Goal: Task Accomplishment & Management: Manage account settings

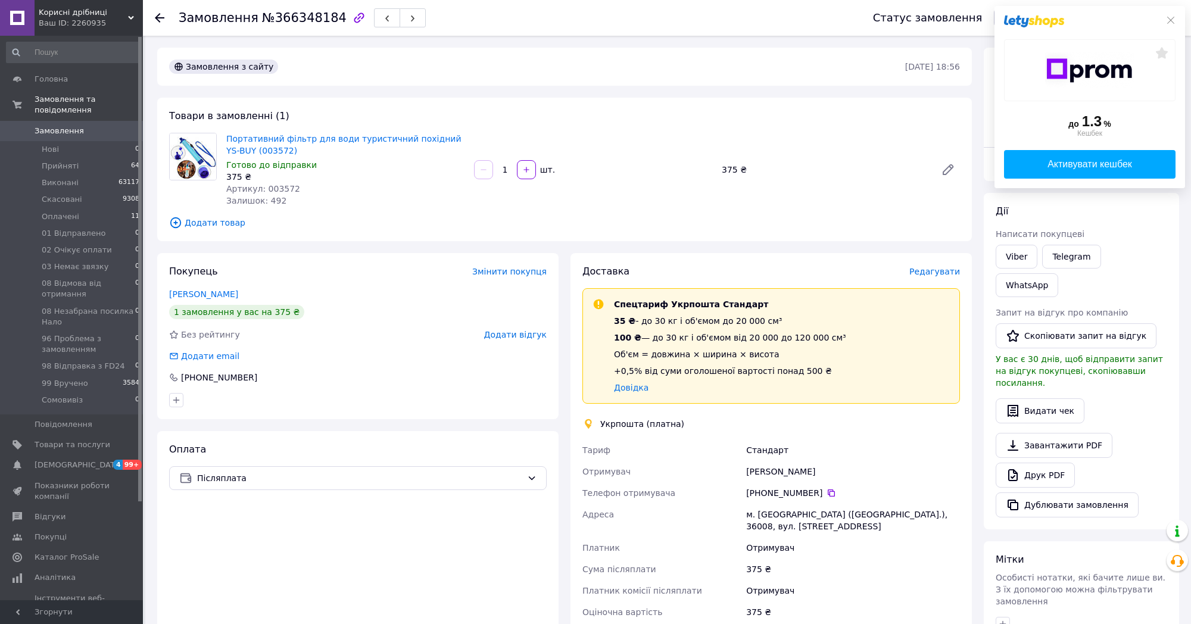
click at [933, 272] on span "Редагувати" at bounding box center [934, 272] width 51 height 10
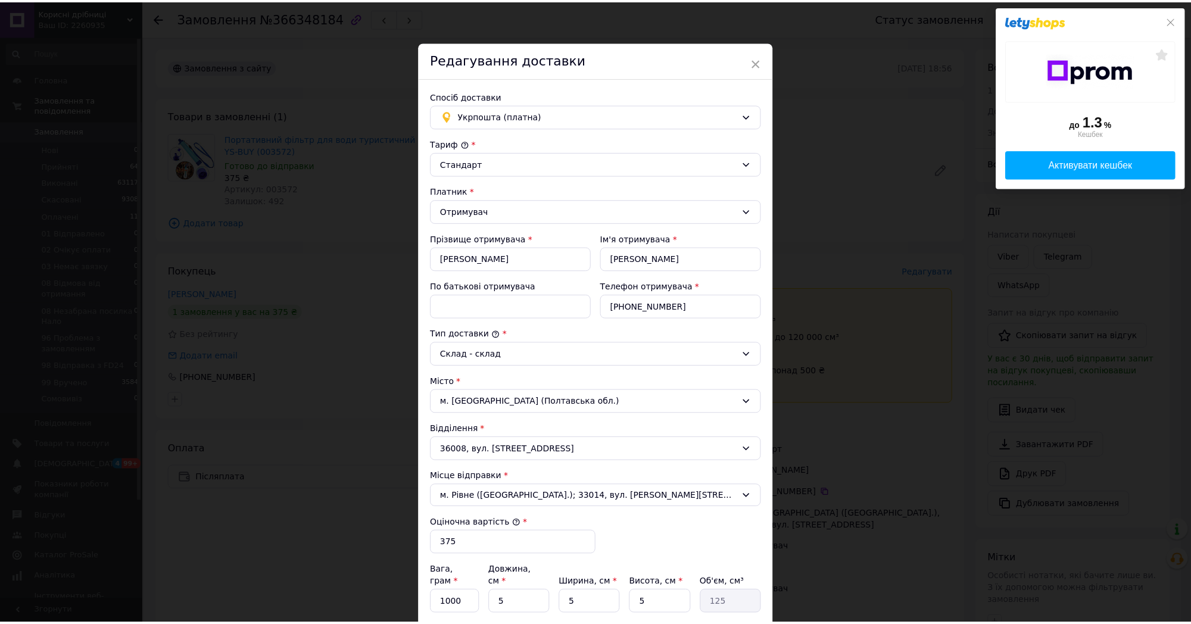
scroll to position [218, 0]
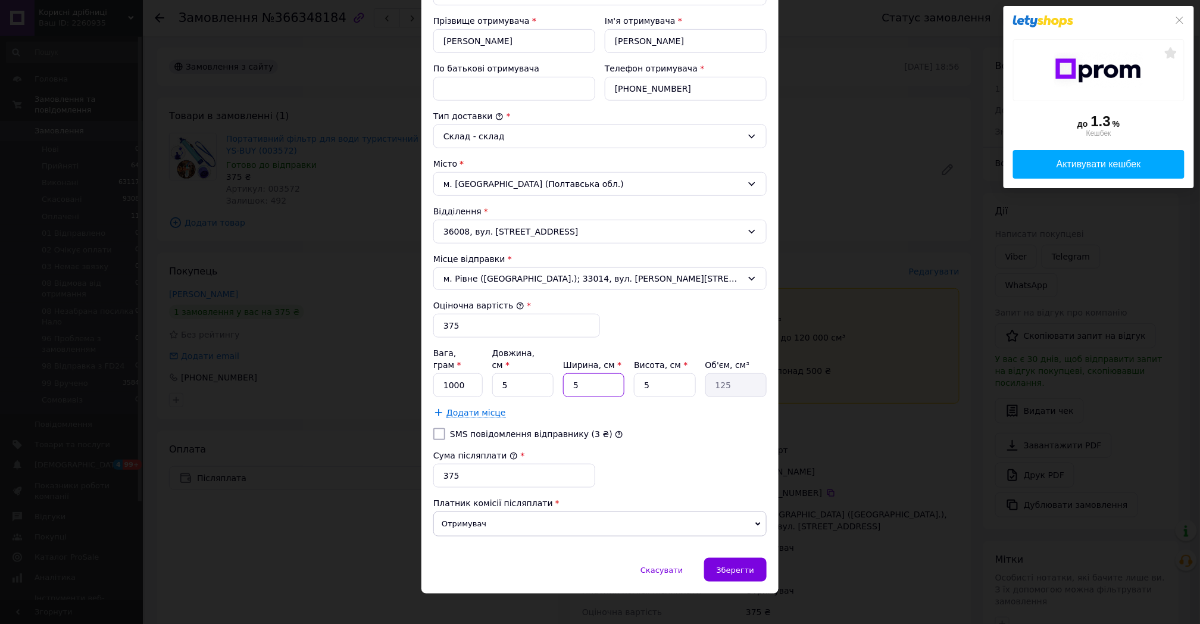
click at [586, 373] on input "5" at bounding box center [593, 385] width 61 height 24
click at [499, 373] on input "5" at bounding box center [522, 385] width 61 height 24
type input "25"
type input "625"
type input "25"
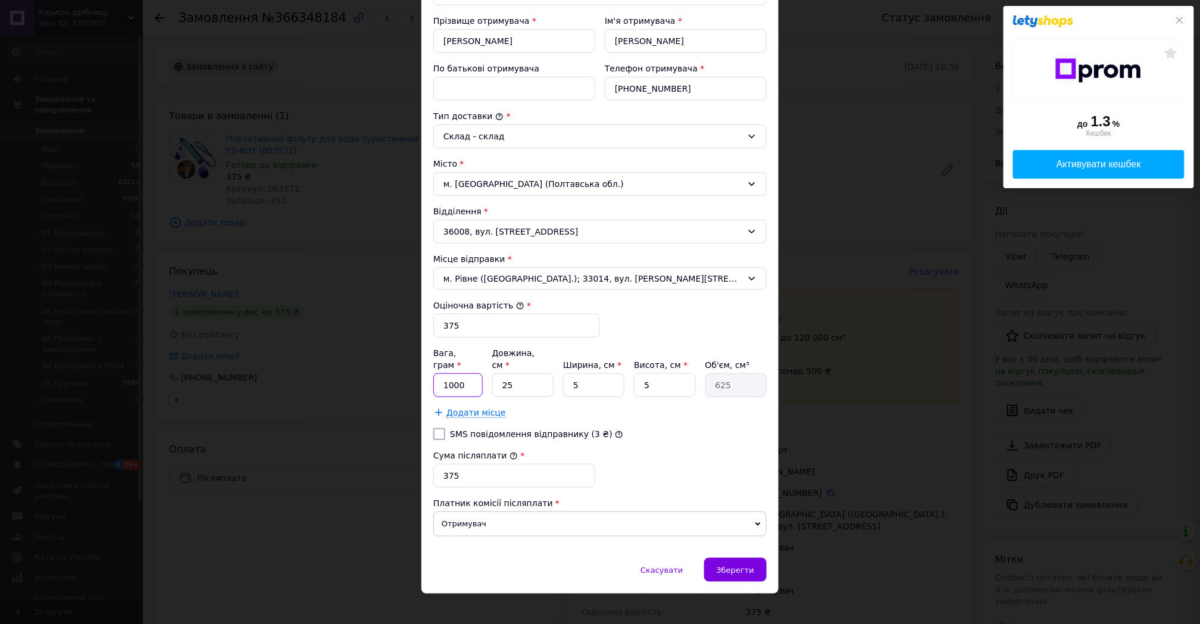
click at [465, 373] on input "1000" at bounding box center [457, 385] width 49 height 24
type input "100"
click at [740, 565] on span "Зберегти" at bounding box center [736, 569] width 38 height 9
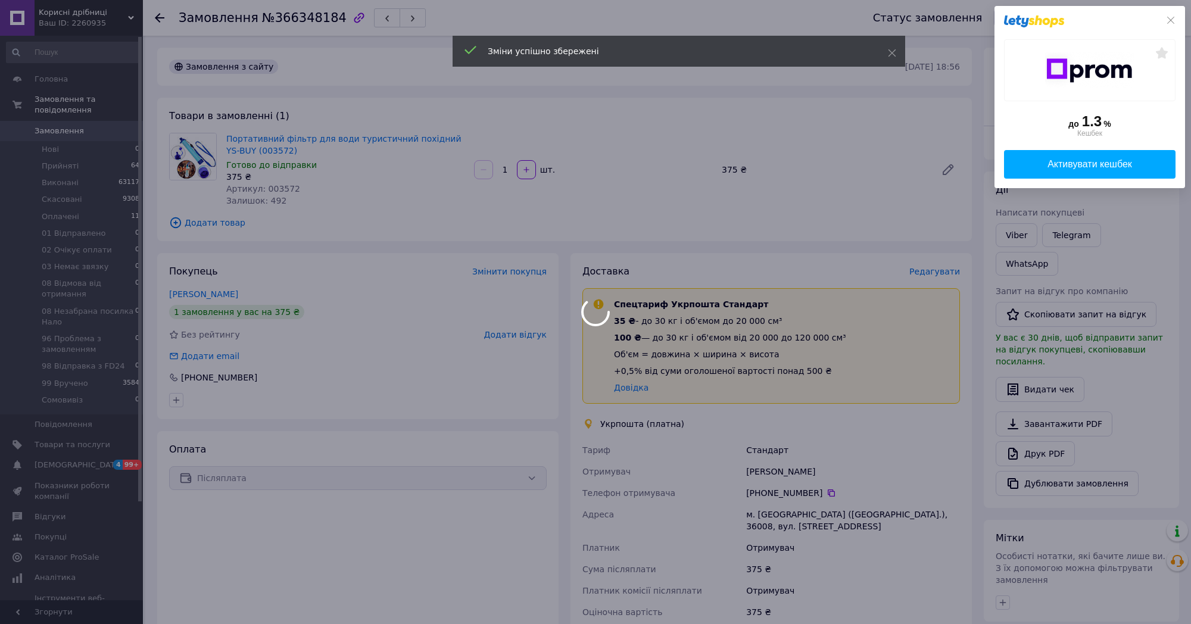
scroll to position [248, 0]
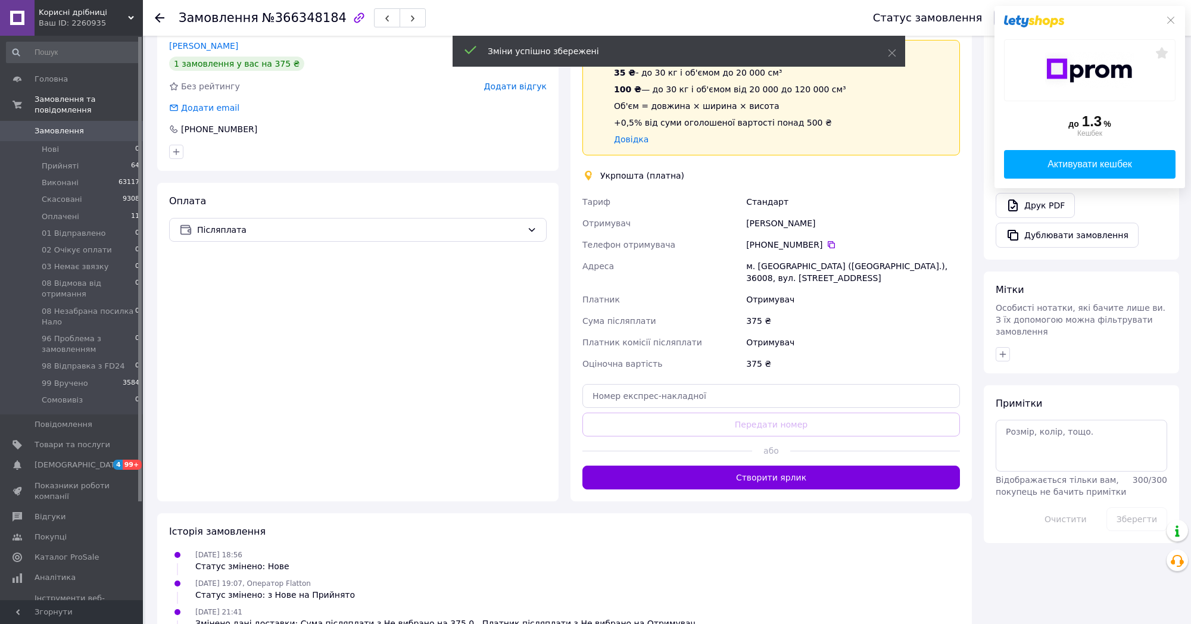
click at [746, 497] on div "Доставка Редагувати Спецтариф Укрпошта Стандарт 35 ₴ - до 30 кг і об'ємом до 20…" at bounding box center [770, 253] width 401 height 496
click at [746, 483] on button "Створити ярлик" at bounding box center [770, 477] width 377 height 24
